Goal: Task Accomplishment & Management: Complete application form

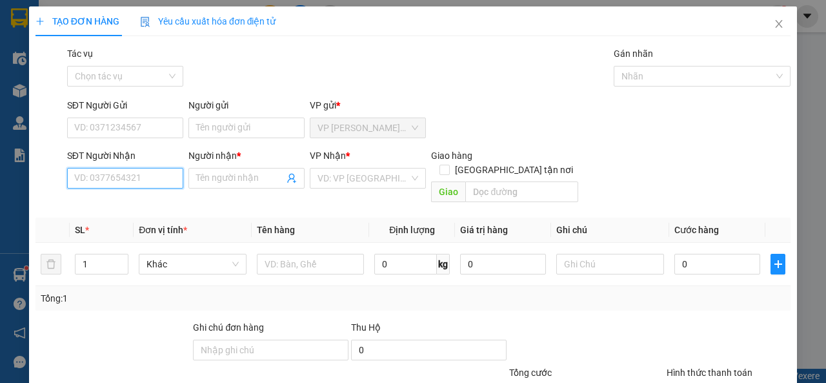
click at [118, 175] on input "SĐT Người Nhận" at bounding box center [125, 178] width 116 height 21
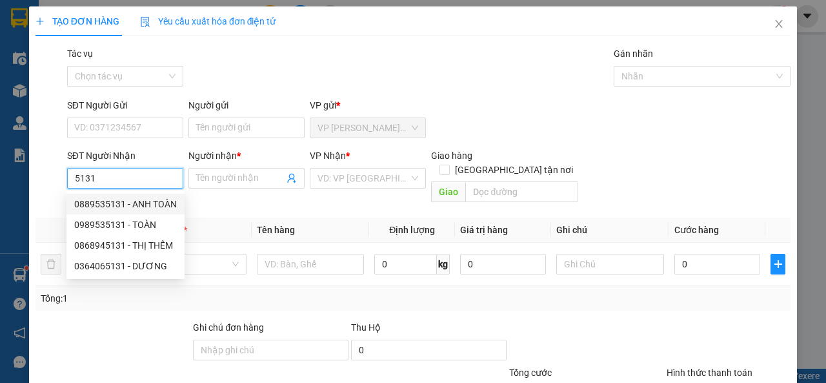
click at [115, 201] on div "0889535131 - ANH TOÀN" at bounding box center [125, 204] width 103 height 14
type input "0889535131"
type input "ANH TOÀN"
type input "1.800.000"
type input "30.000"
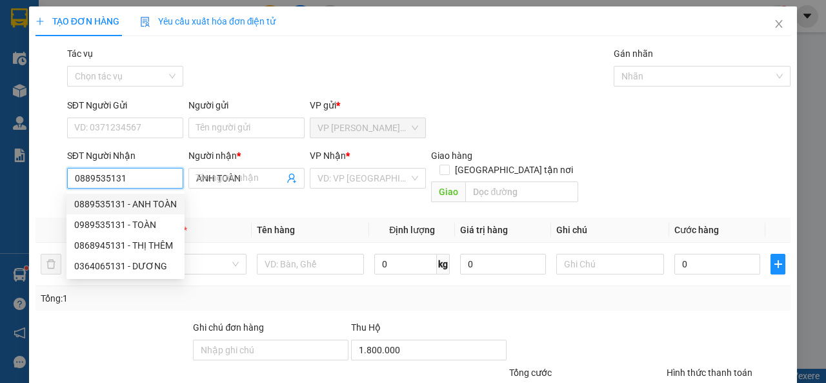
type input "30.000"
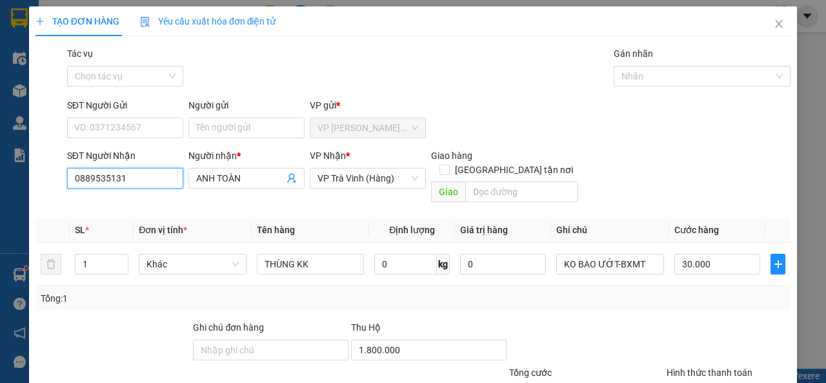
scroll to position [95, 0]
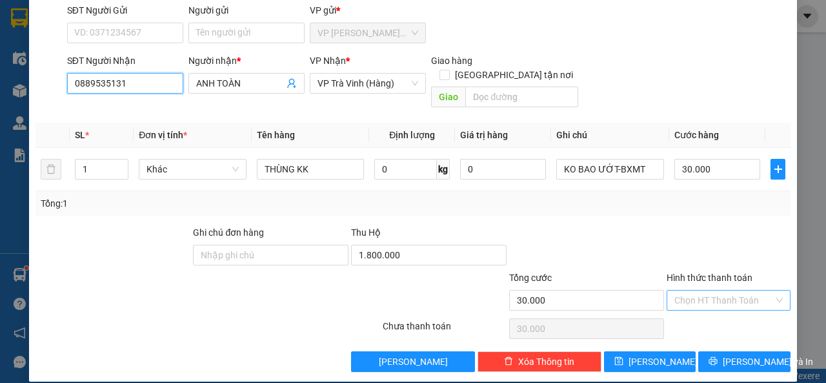
type input "0889535131"
click at [708, 290] on input "Hình thức thanh toán" at bounding box center [723, 299] width 99 height 19
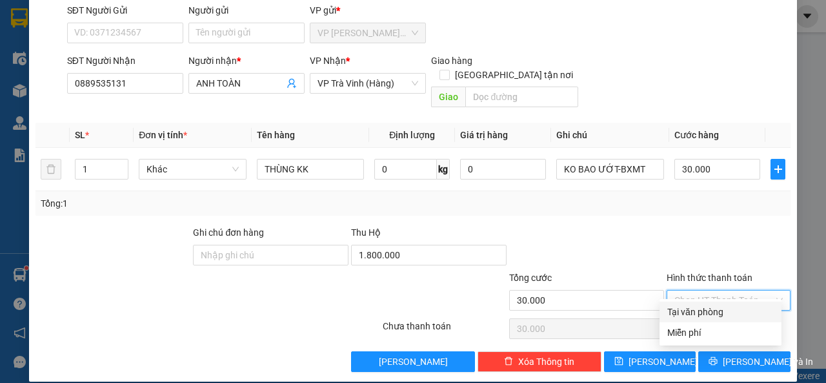
click at [704, 306] on div "Tại văn phòng" at bounding box center [720, 311] width 106 height 14
type input "0"
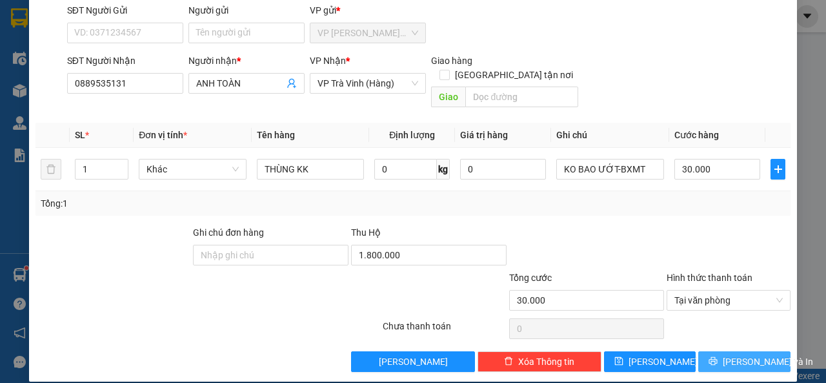
click at [712, 357] on button "[PERSON_NAME] và In" at bounding box center [744, 361] width 92 height 21
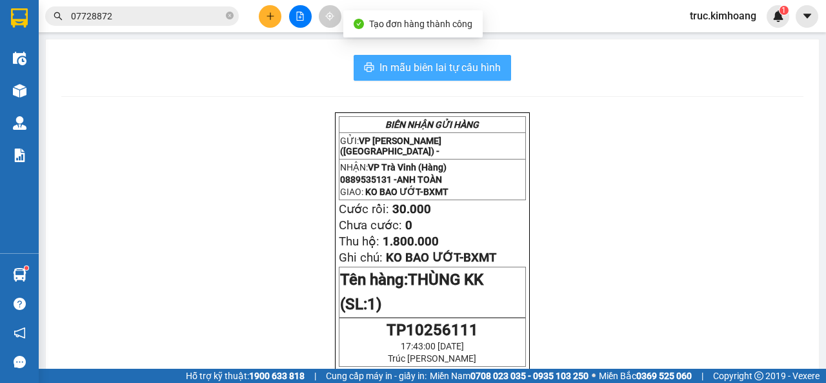
click at [382, 74] on span "In mẫu biên lai tự cấu hình" at bounding box center [439, 67] width 121 height 16
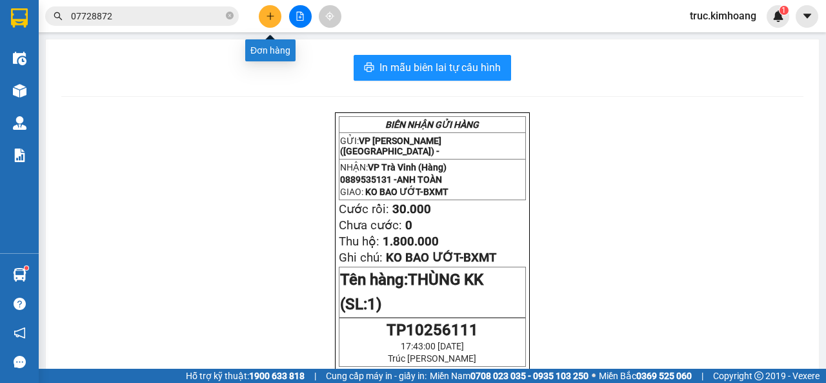
click at [266, 19] on icon "plus" at bounding box center [270, 16] width 9 height 9
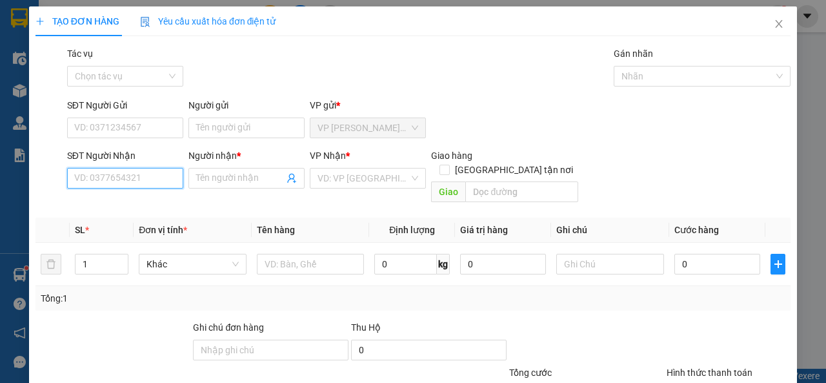
click at [162, 177] on input "SĐT Người Nhận" at bounding box center [125, 178] width 116 height 21
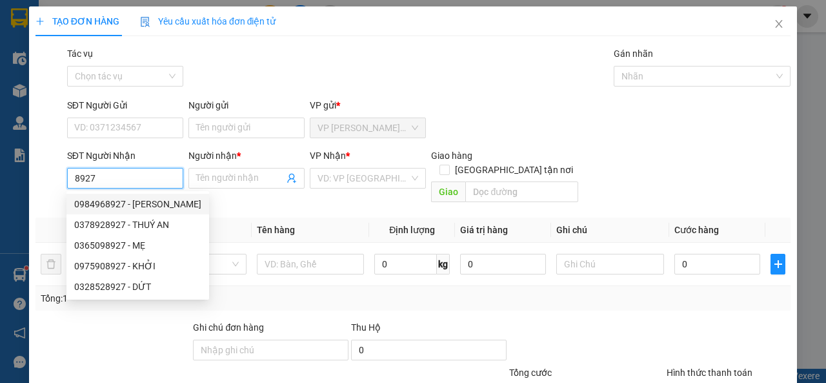
click at [166, 203] on div "0984968927 - [PERSON_NAME]" at bounding box center [137, 204] width 127 height 14
type input "0984968927"
type input "HỒNG THƠM"
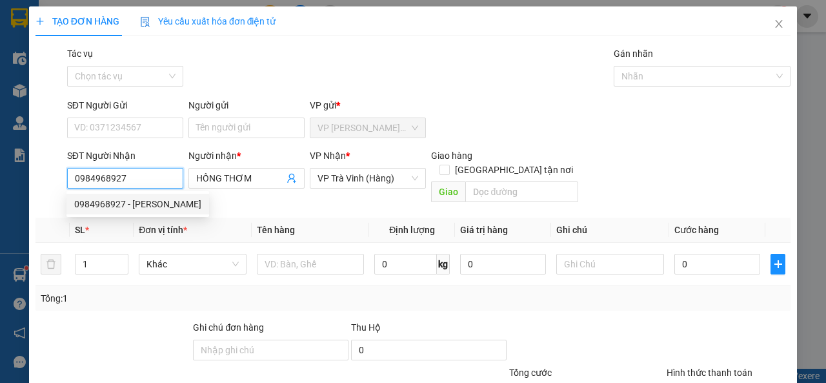
type input "70.000"
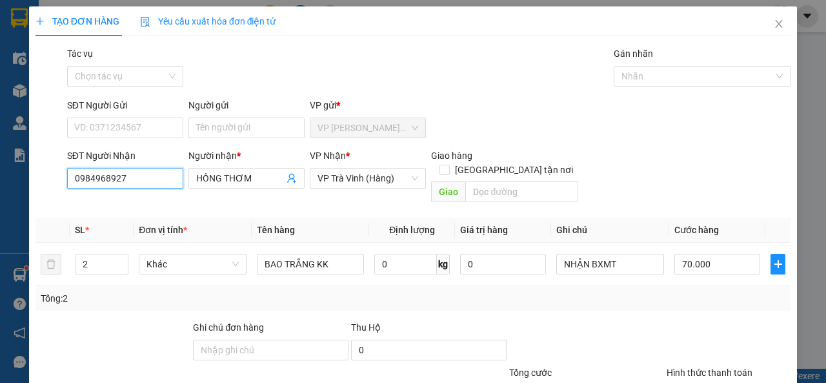
scroll to position [95, 0]
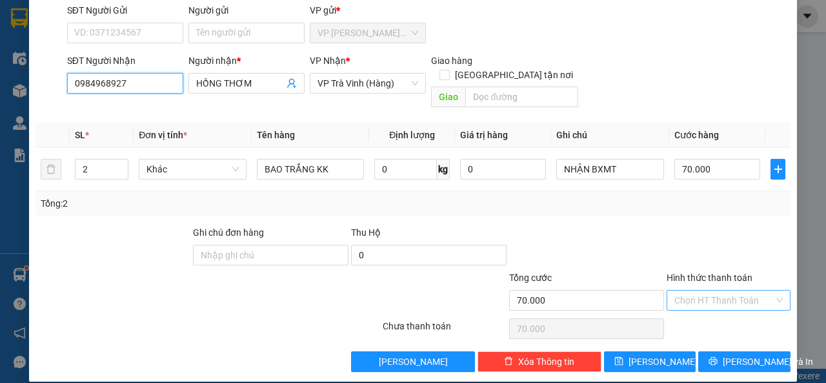
type input "0984968927"
click at [710, 290] on input "Hình thức thanh toán" at bounding box center [723, 299] width 99 height 19
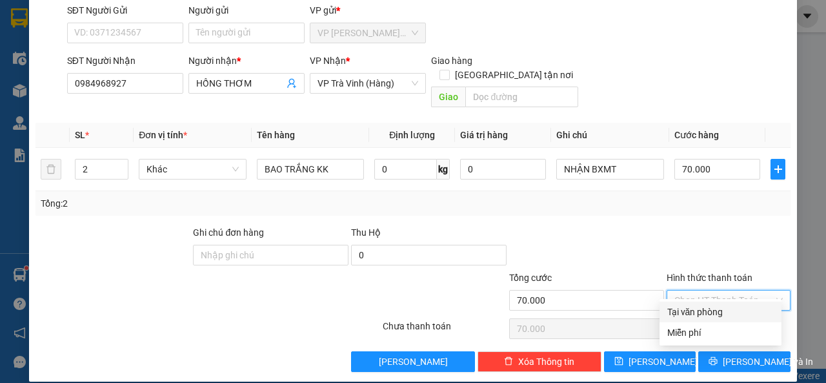
click at [721, 312] on div "Tại văn phòng" at bounding box center [720, 311] width 106 height 14
type input "0"
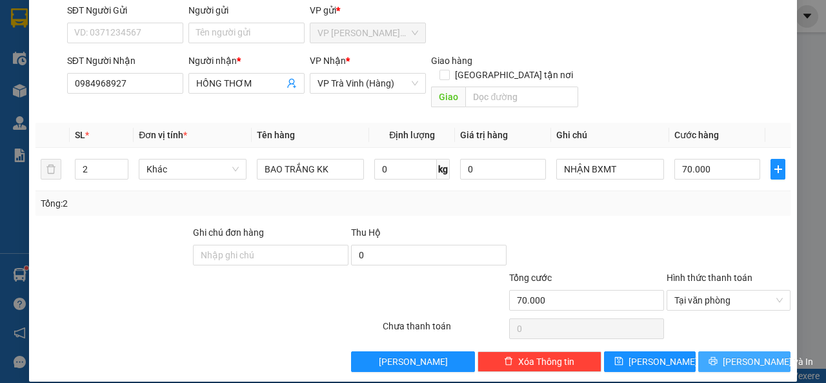
click at [722, 351] on button "[PERSON_NAME] và In" at bounding box center [744, 361] width 92 height 21
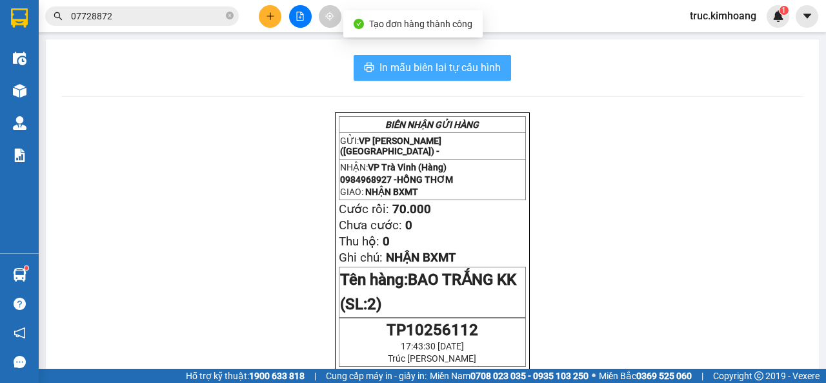
click at [455, 77] on button "In mẫu biên lai tự cấu hình" at bounding box center [432, 68] width 157 height 26
click at [423, 70] on span "In mẫu biên lai tự cấu hình" at bounding box center [439, 67] width 121 height 16
click at [461, 67] on span "In mẫu biên lai tự cấu hình" at bounding box center [439, 67] width 121 height 16
